Goal: Navigation & Orientation: Find specific page/section

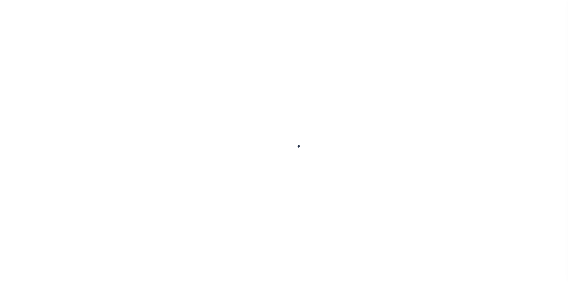
scroll to position [9, 0]
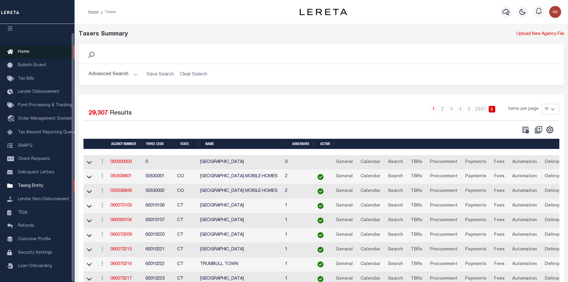
click at [41, 50] on link "Home" at bounding box center [37, 51] width 75 height 13
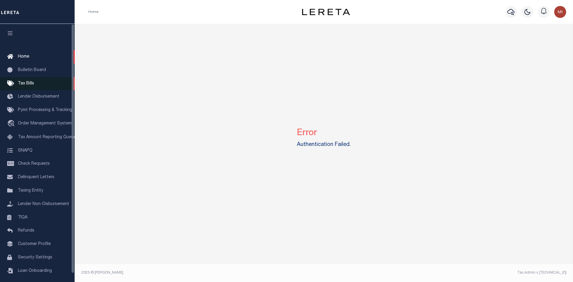
click at [24, 85] on span "Tax Bills" at bounding box center [26, 83] width 16 height 4
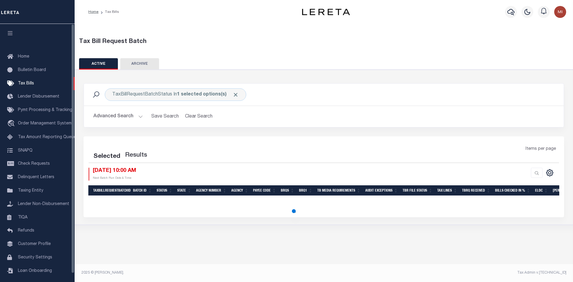
drag, startPoint x: 0, startPoint y: 0, endPoint x: 19, endPoint y: 53, distance: 56.3
click at [18, 53] on link "Home" at bounding box center [37, 56] width 75 height 13
